Goal: Task Accomplishment & Management: Manage account settings

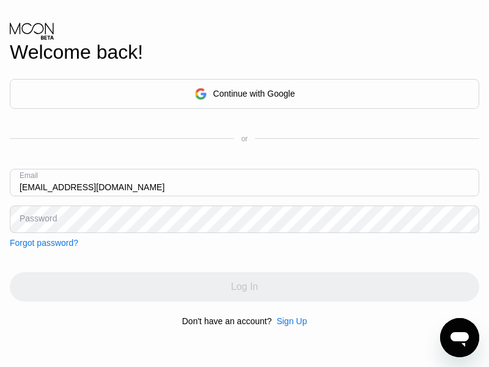
type input "[EMAIL_ADDRESS][DOMAIN_NAME]"
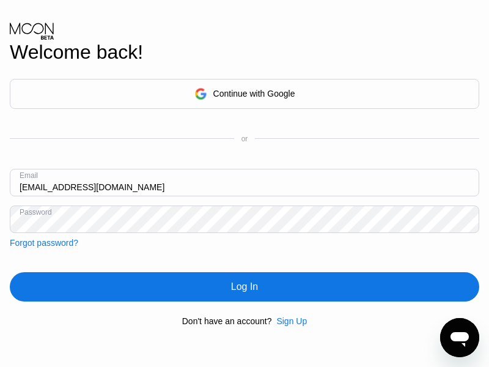
click at [245, 287] on div "Log In" at bounding box center [244, 287] width 27 height 12
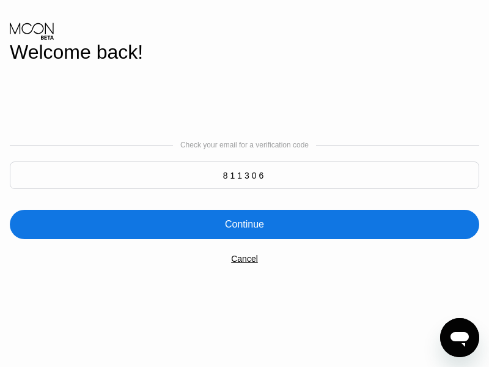
type input "811306"
click at [245, 224] on div "Continue" at bounding box center [244, 224] width 39 height 12
